Goal: Use online tool/utility: Utilize a website feature to perform a specific function

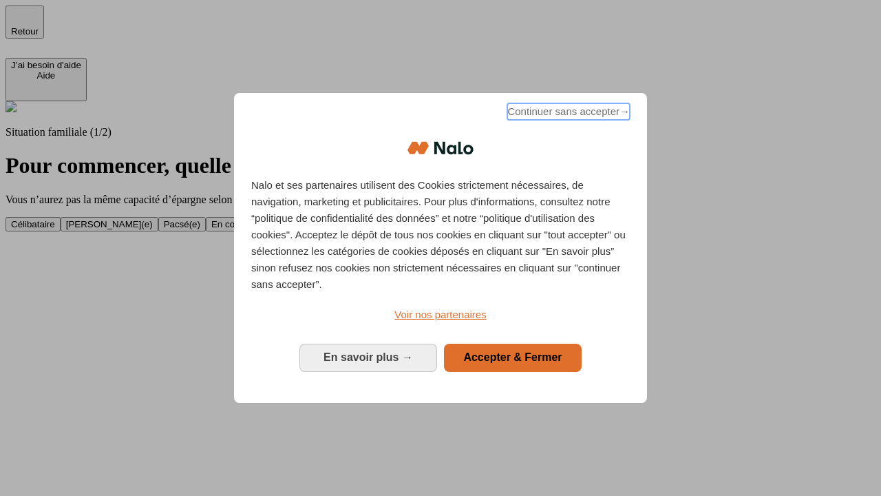
click at [567, 114] on span "Continuer sans accepter →" at bounding box center [568, 111] width 123 height 17
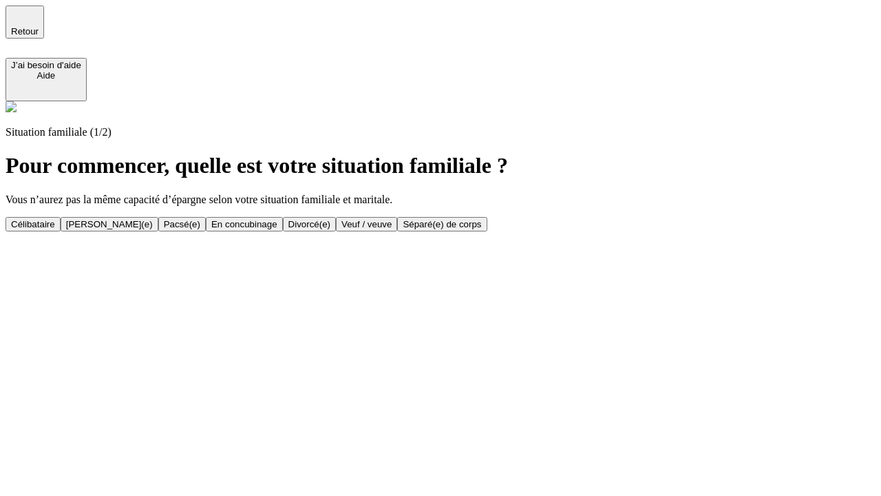
click at [153, 219] on div "[PERSON_NAME](e)" at bounding box center [109, 224] width 87 height 10
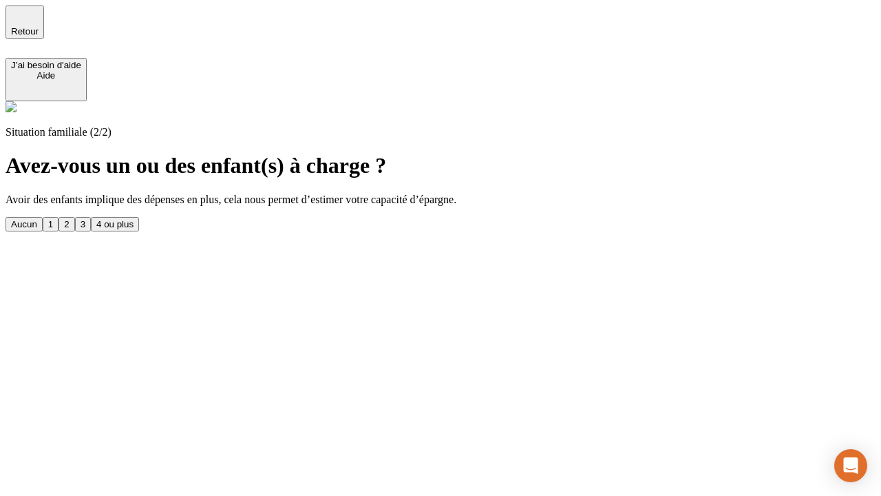
click at [53, 219] on div "1" at bounding box center [50, 224] width 5 height 10
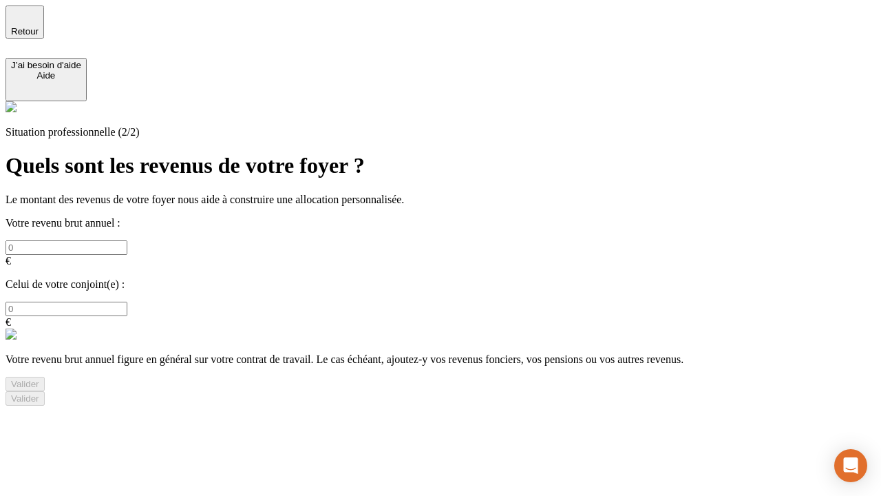
click at [127, 240] on input "text" at bounding box center [67, 247] width 122 height 14
type input "30 000"
click at [127, 301] on input "text" at bounding box center [67, 308] width 122 height 14
type input "40 000"
click at [39, 379] on div "Valider" at bounding box center [25, 384] width 28 height 10
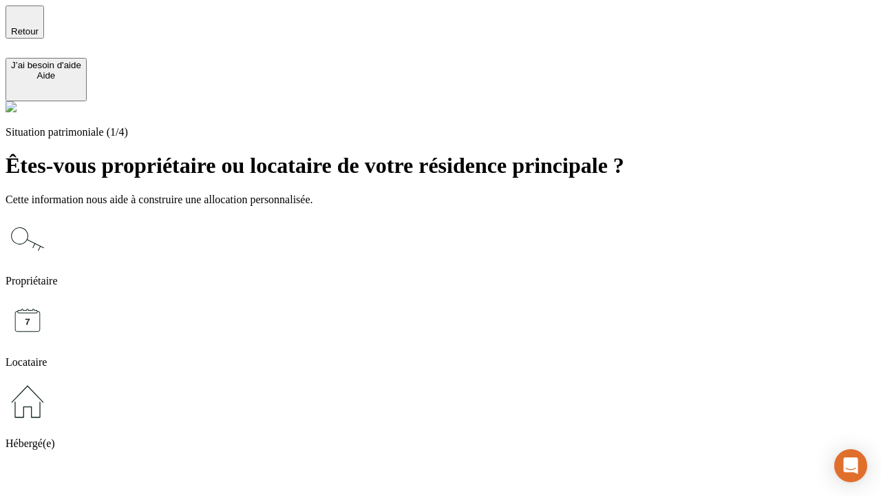
click at [50, 217] on icon at bounding box center [28, 239] width 44 height 44
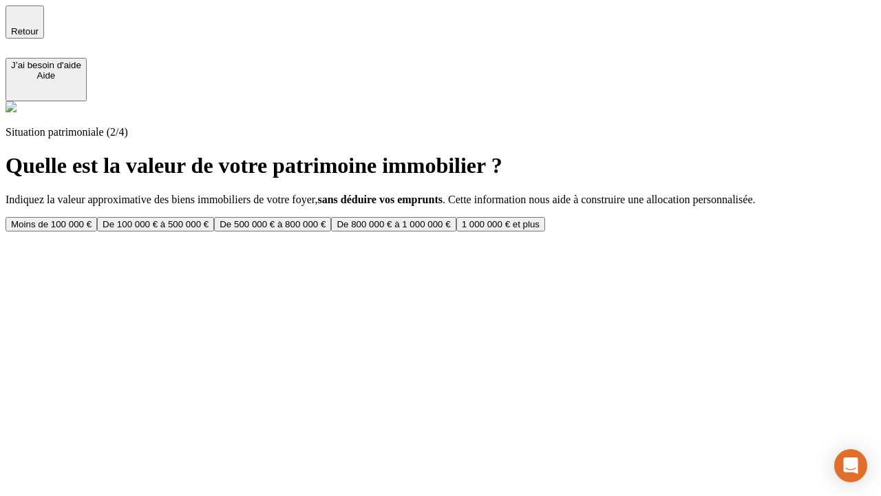
click at [209, 219] on div "De 100 000 € à 500 000 €" at bounding box center [156, 224] width 106 height 10
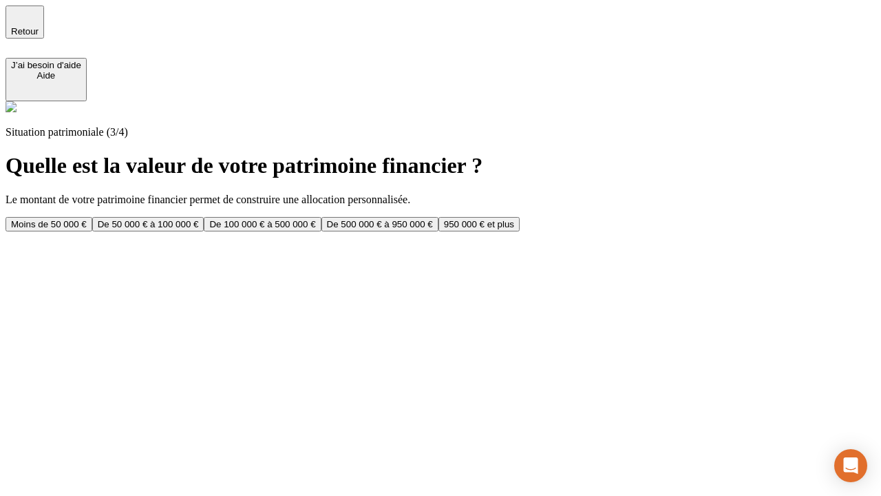
click at [87, 219] on div "Moins de 50 000 €" at bounding box center [49, 224] width 76 height 10
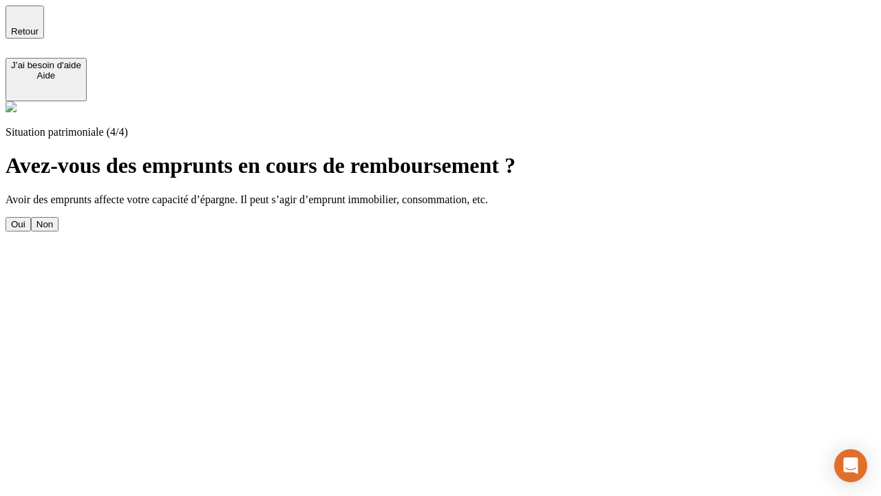
click at [25, 219] on div "Oui" at bounding box center [18, 224] width 14 height 10
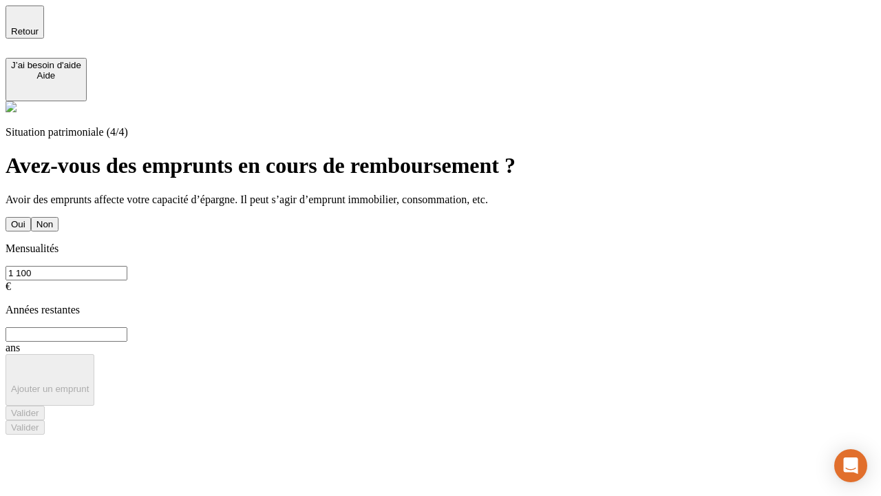
type input "1 100"
type input "20"
click at [39, 407] on div "Valider" at bounding box center [25, 412] width 28 height 10
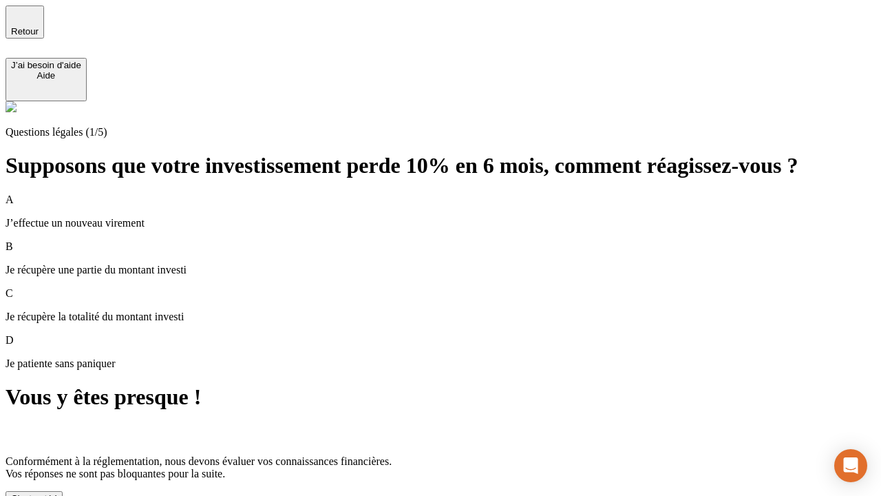
click at [57, 493] on div "C'est noté !" at bounding box center [34, 498] width 46 height 10
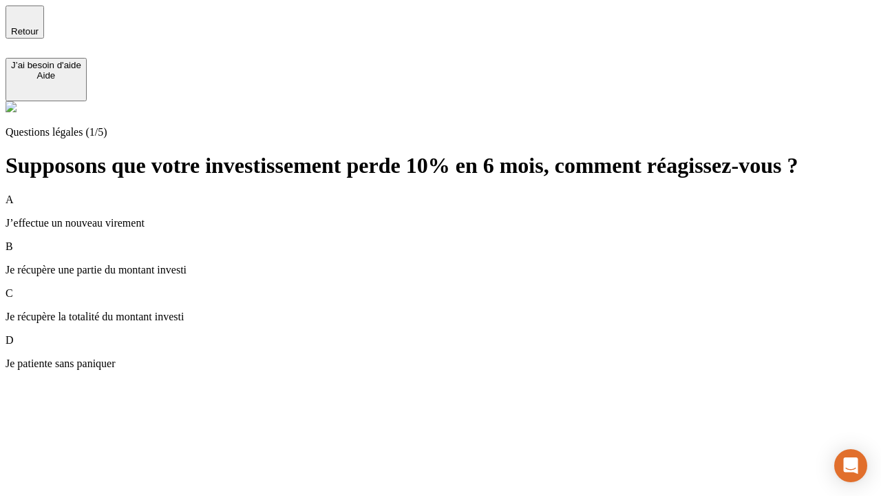
click at [457, 264] on p "Je récupère une partie du montant investi" at bounding box center [441, 270] width 870 height 12
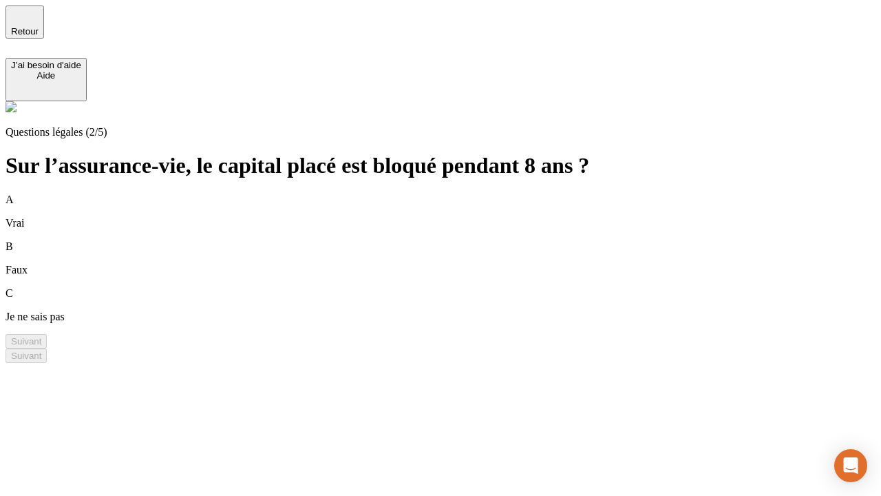
click at [457, 193] on div "A Vrai" at bounding box center [441, 211] width 870 height 36
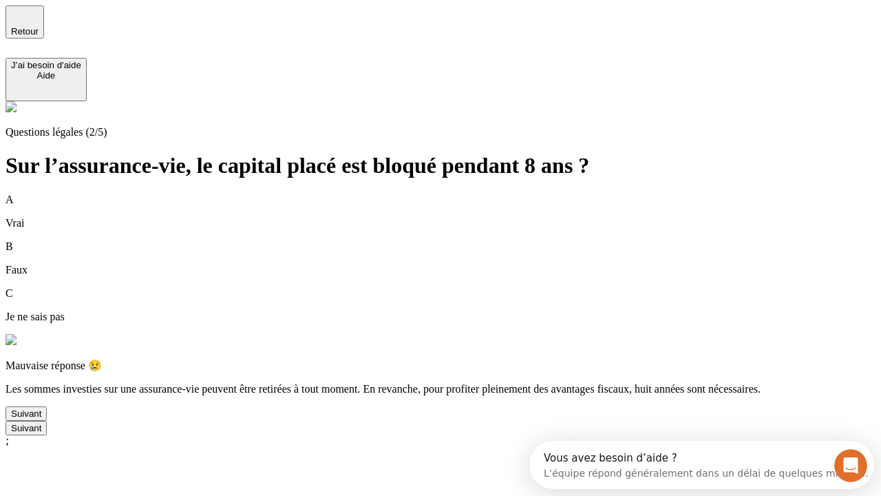
click at [41, 419] on div "Suivant" at bounding box center [26, 413] width 30 height 10
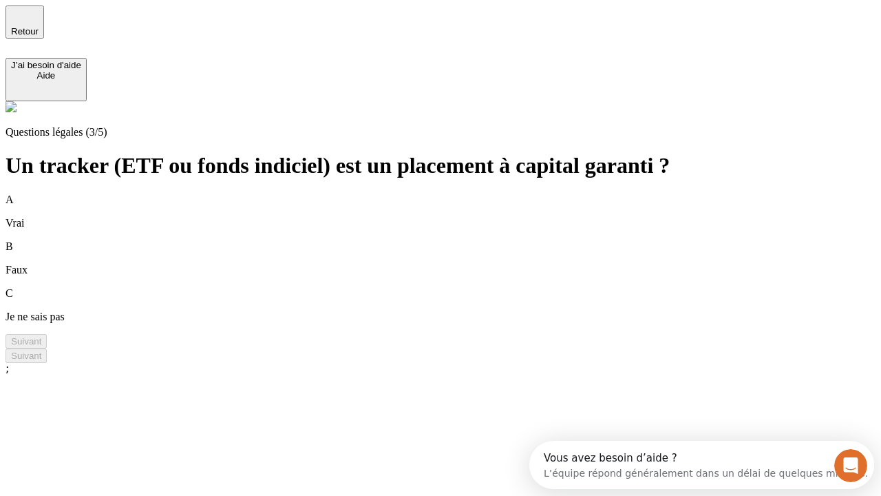
click at [457, 240] on div "B Faux" at bounding box center [441, 258] width 870 height 36
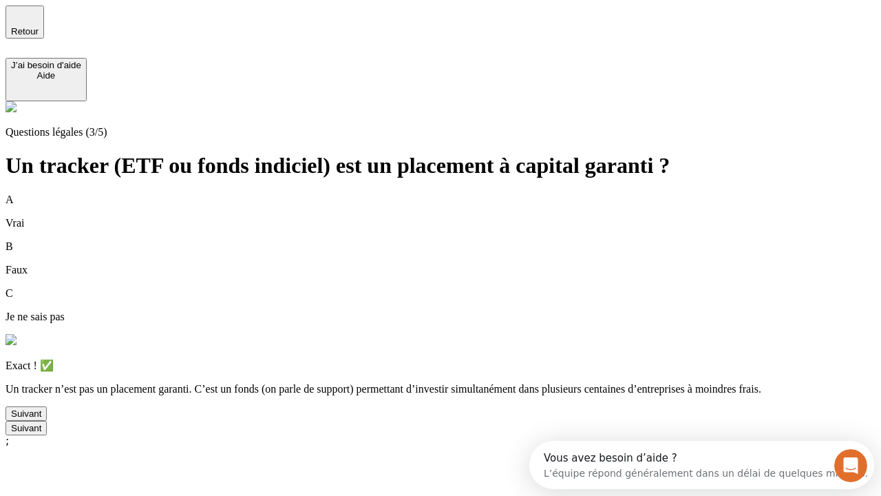
click at [41, 419] on div "Suivant" at bounding box center [26, 413] width 30 height 10
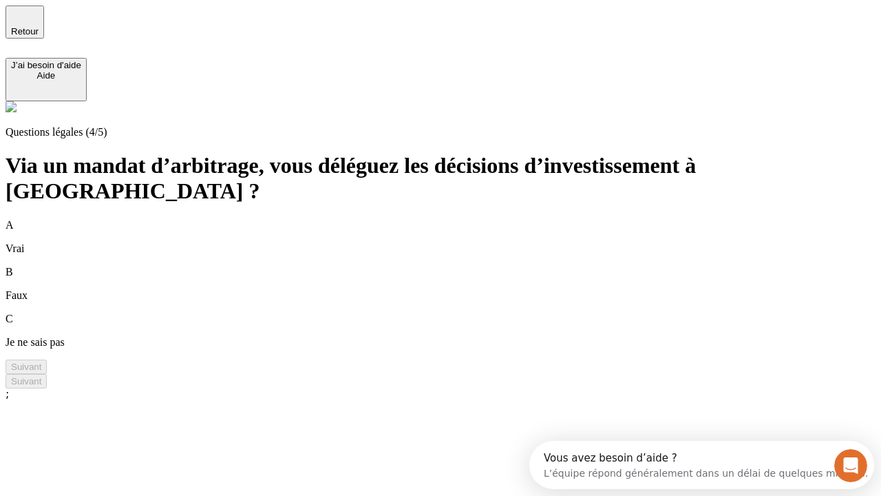
click at [457, 219] on div "A Vrai" at bounding box center [441, 237] width 870 height 36
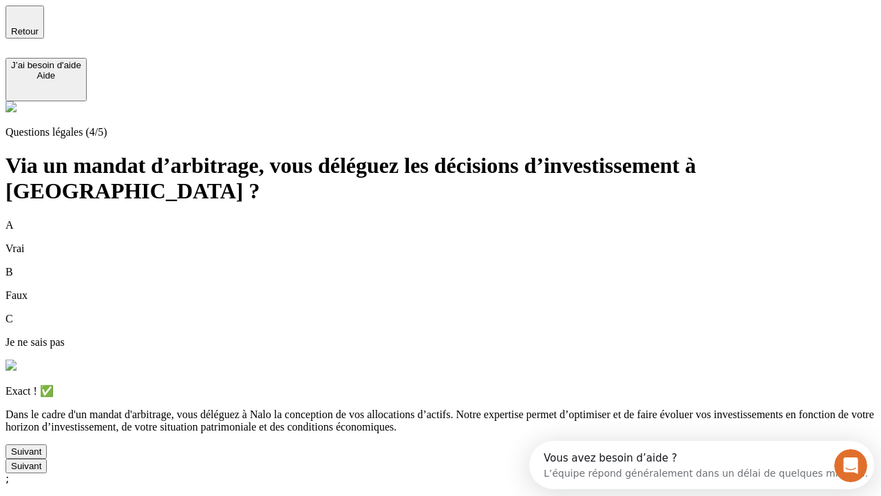
click at [41, 456] on div "Suivant" at bounding box center [26, 451] width 30 height 10
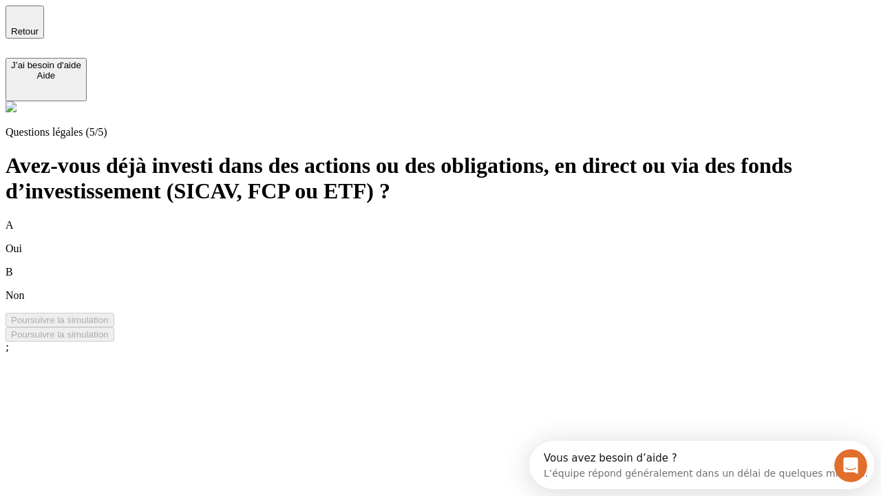
click at [457, 266] on div "B Non" at bounding box center [441, 284] width 870 height 36
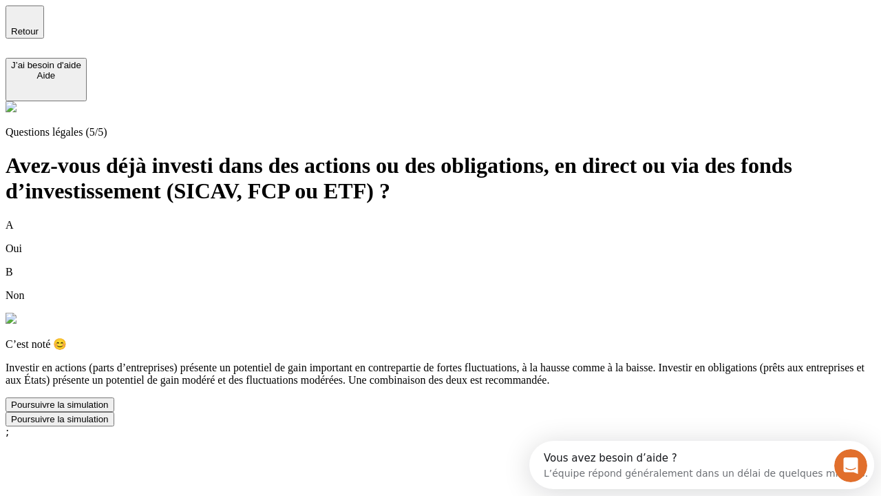
click at [109, 410] on div "Poursuivre la simulation" at bounding box center [60, 404] width 98 height 10
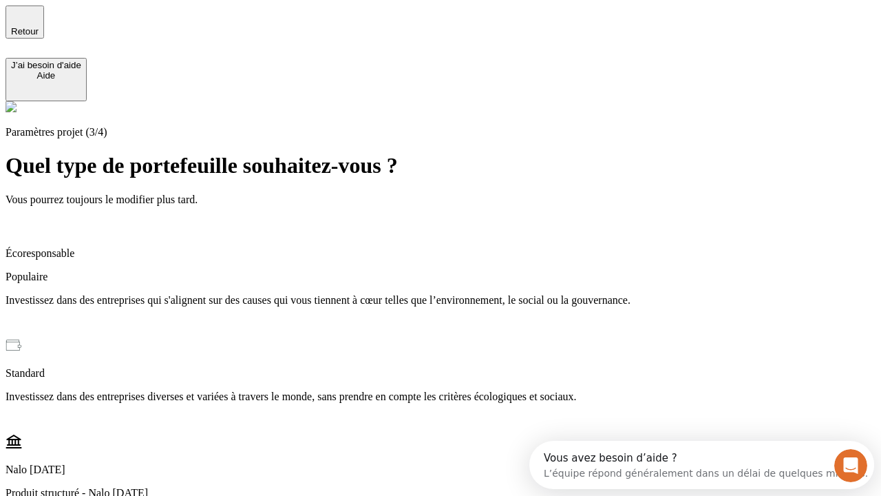
click at [457, 294] on p "Investissez dans des entreprises qui s'alignent sur des causes qui vous tiennen…" at bounding box center [441, 300] width 870 height 12
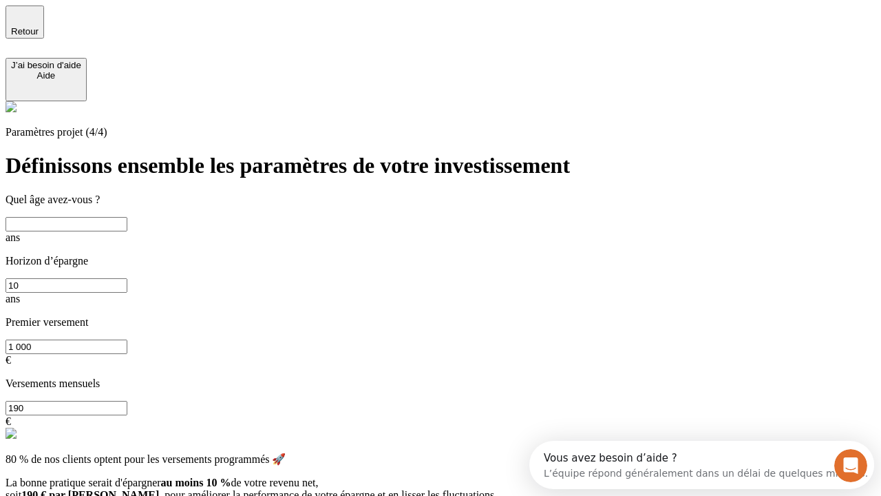
click at [127, 217] on input "text" at bounding box center [67, 224] width 122 height 14
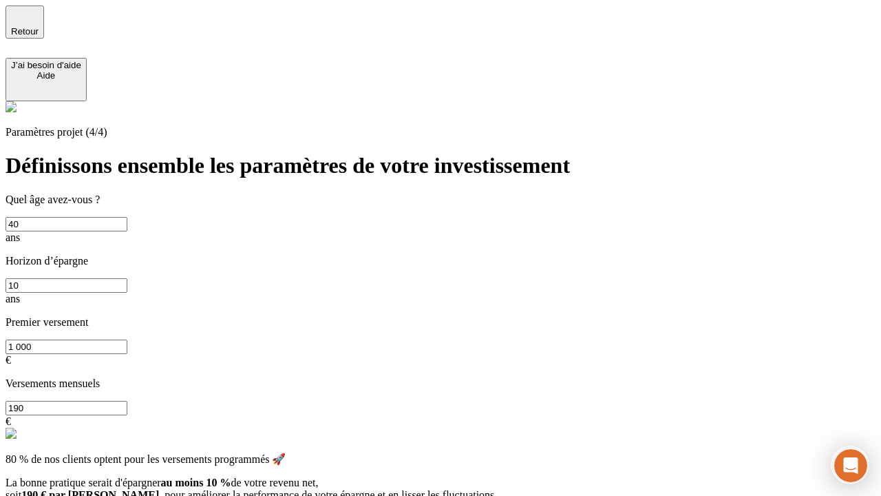
type input "40"
click at [127, 278] on input "10" at bounding box center [67, 285] width 122 height 14
click at [127, 339] on input "1 000" at bounding box center [67, 346] width 122 height 14
type input "10 000"
click at [127, 401] on input "190" at bounding box center [67, 408] width 122 height 14
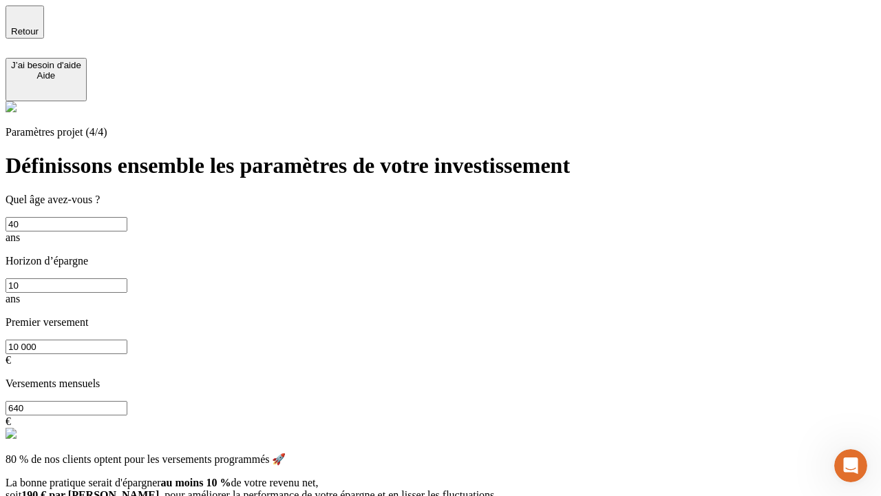
type input "640"
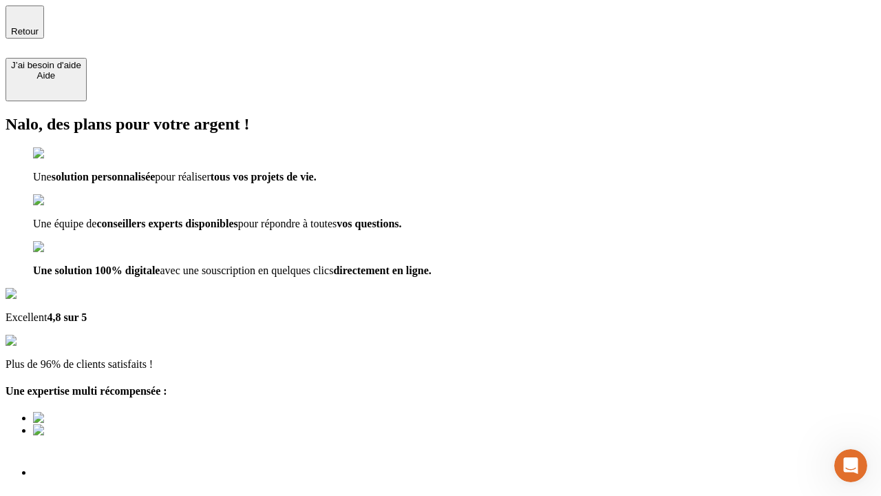
scroll to position [23, 0]
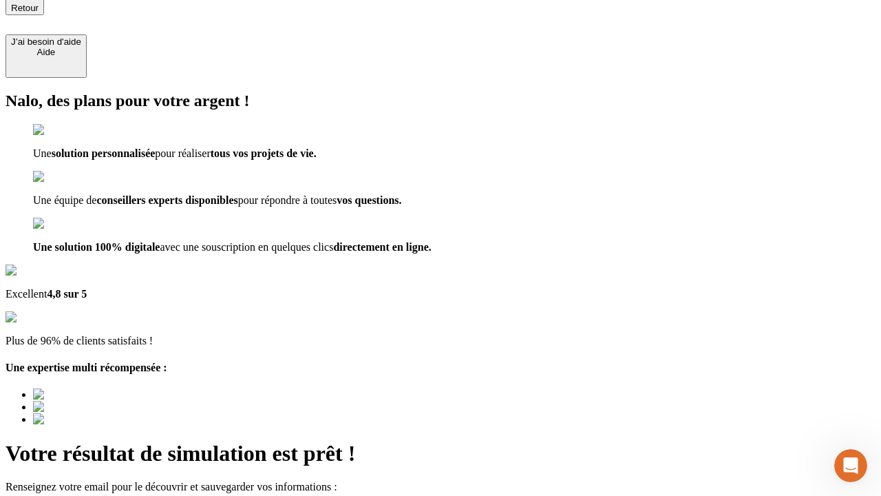
type input "[EMAIL_ADDRESS][DOMAIN_NAME]"
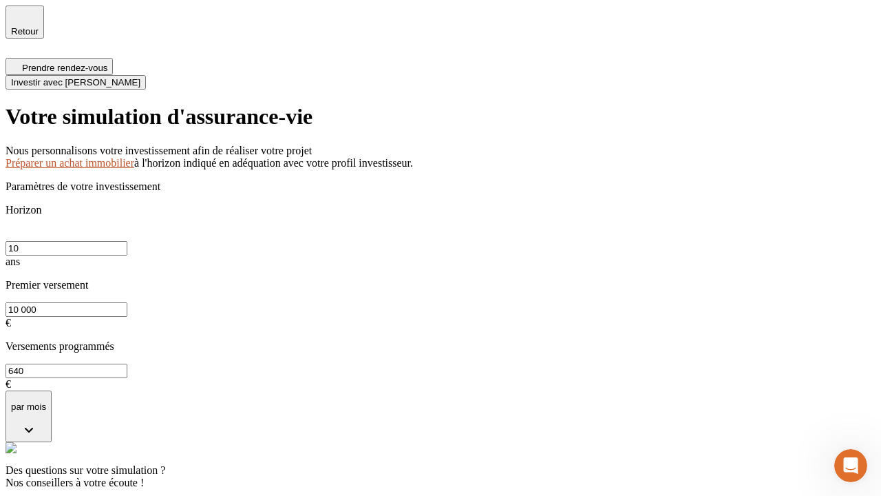
scroll to position [6, 0]
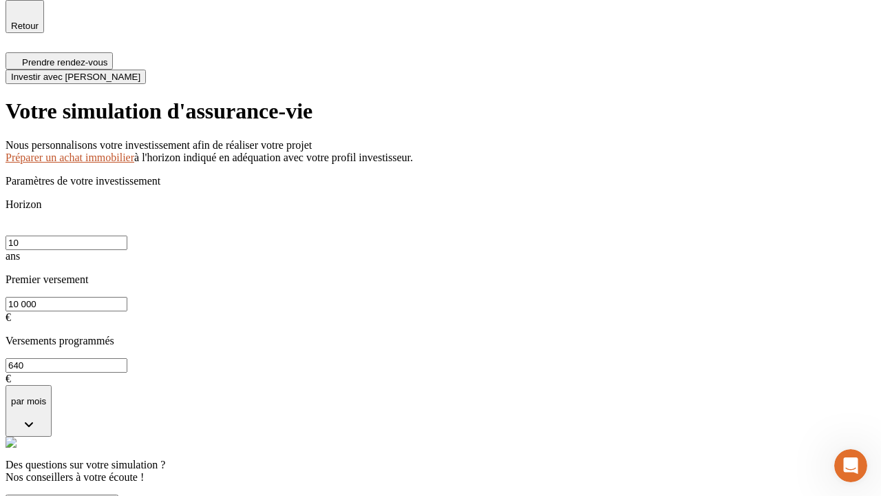
click at [140, 72] on span "Investir avec [PERSON_NAME]" at bounding box center [75, 77] width 129 height 10
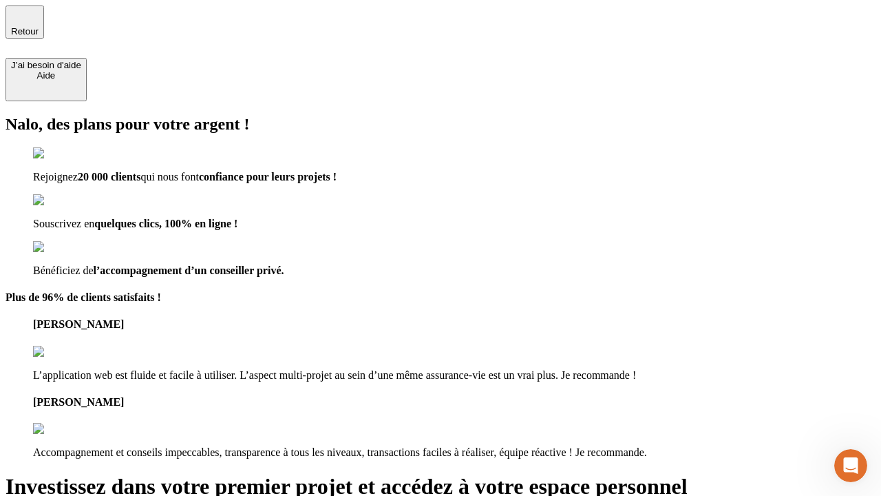
type input "[EMAIL_ADDRESS][DOMAIN_NAME]"
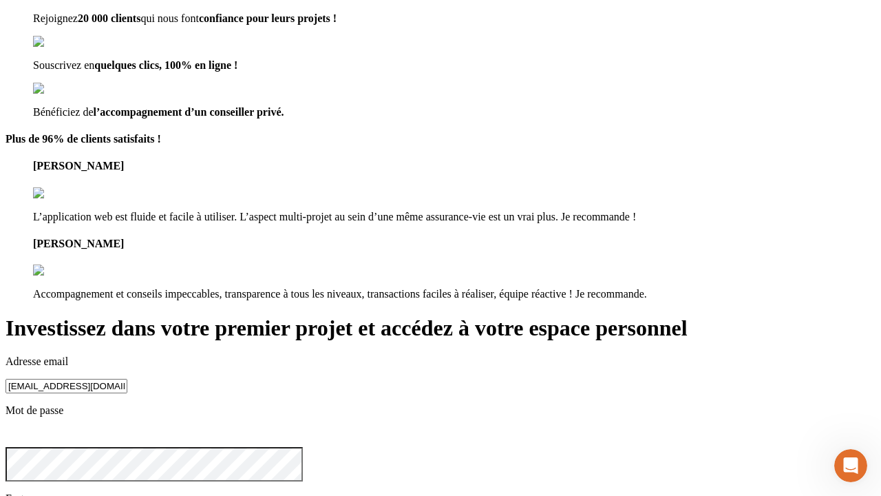
scroll to position [14, 0]
